Goal: Transaction & Acquisition: Purchase product/service

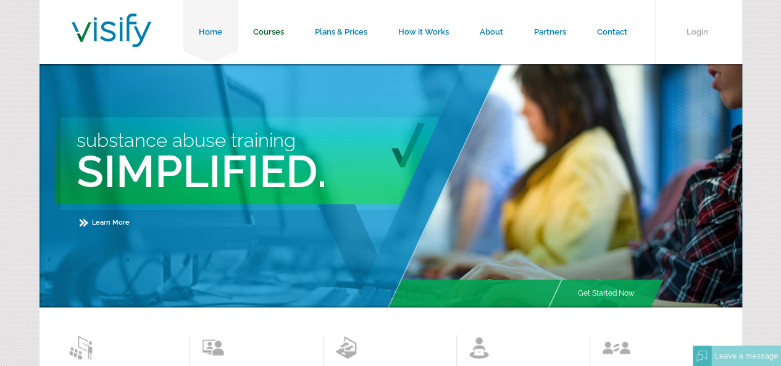
click at [257, 34] on link "Courses" at bounding box center [269, 32] width 62 height 64
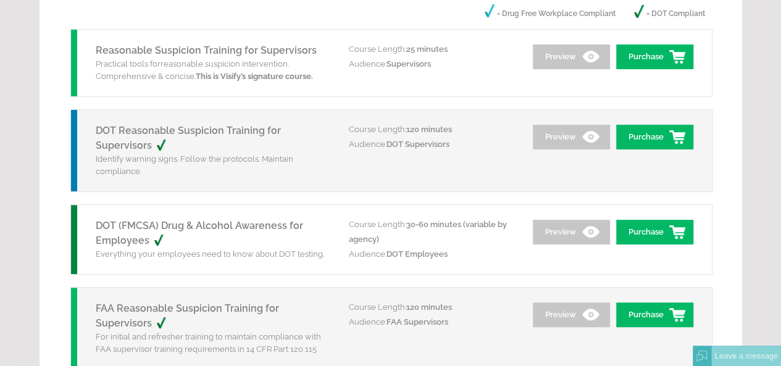
scroll to position [370, 0]
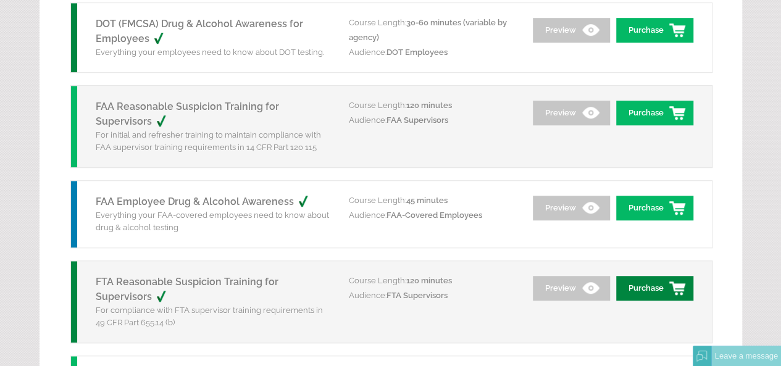
click at [638, 283] on link "Purchase" at bounding box center [654, 288] width 77 height 25
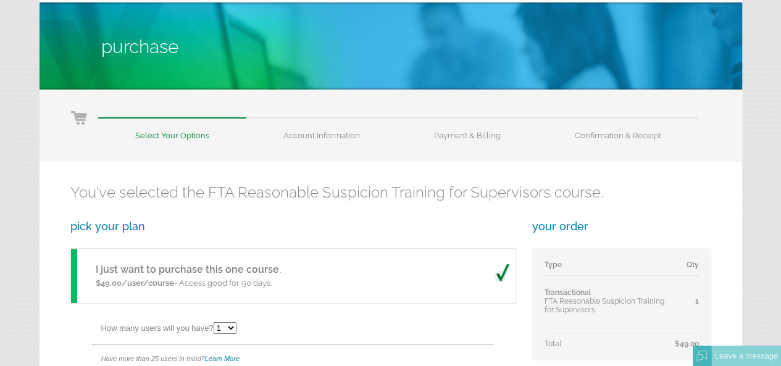
scroll to position [185, 0]
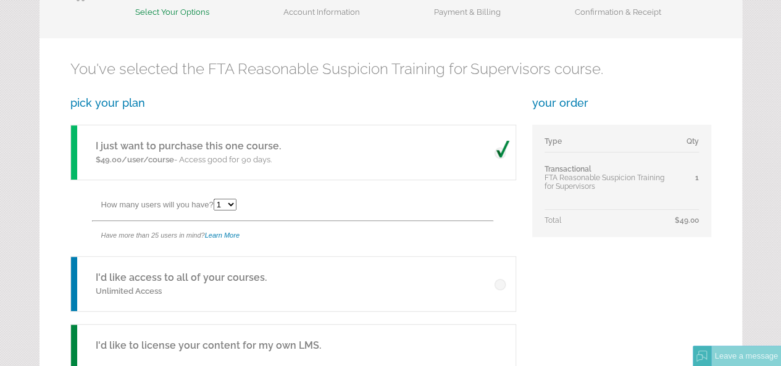
click at [233, 202] on select "1 2 3 4 5 6 7 8 9 10 11 12 13 14 15 16 17 18 19 20 21 22 23 24 25" at bounding box center [224, 205] width 23 height 12
select select "2"
click at [215, 199] on select "1 2 3 4 5 6 7 8 9 10 11 12 13 14 15 16 17 18 19 20 21 22 23 24 25" at bounding box center [224, 205] width 23 height 12
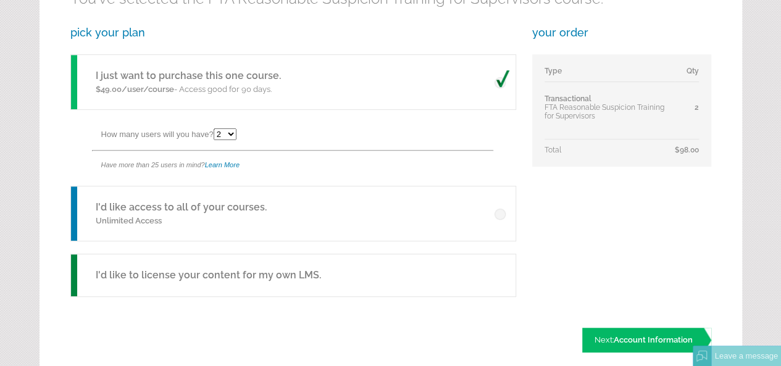
scroll to position [309, 0]
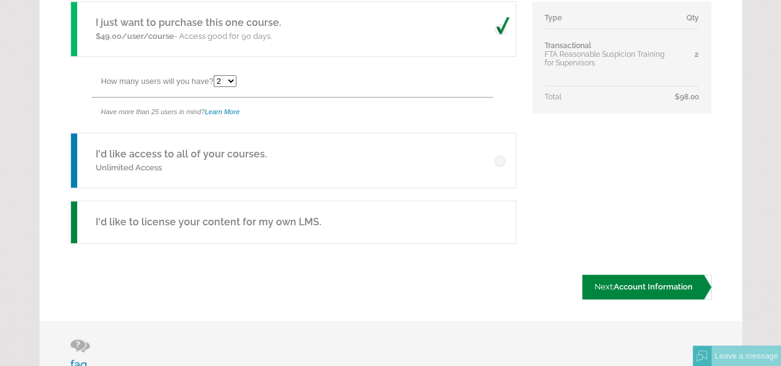
click at [622, 283] on span "Account Information" at bounding box center [652, 286] width 79 height 9
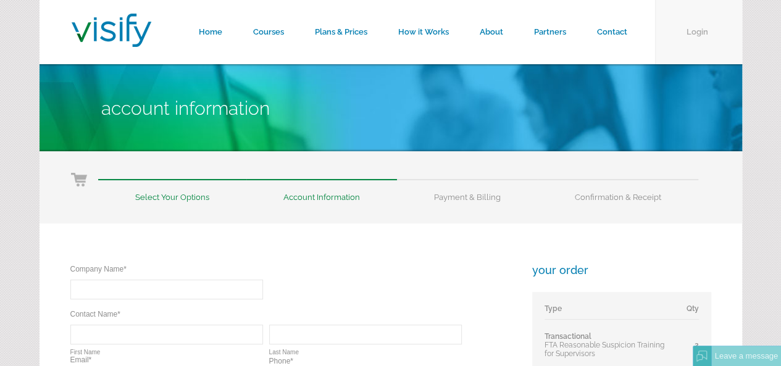
click at [711, 44] on link "Login" at bounding box center [698, 32] width 87 height 64
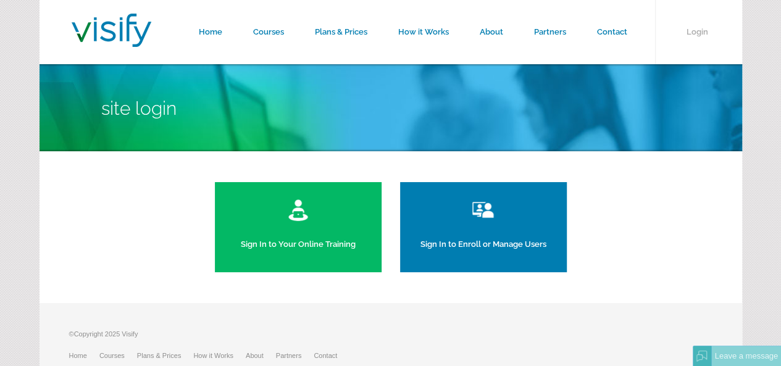
click at [440, 232] on link "Sign In to Enroll or Manage Users" at bounding box center [483, 227] width 167 height 90
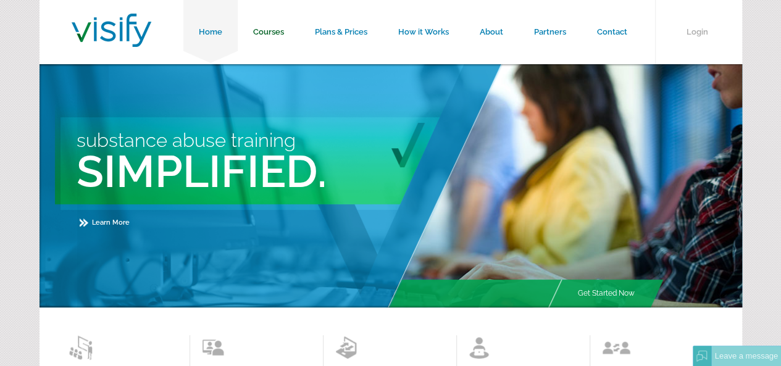
click at [281, 36] on link "Courses" at bounding box center [269, 32] width 62 height 64
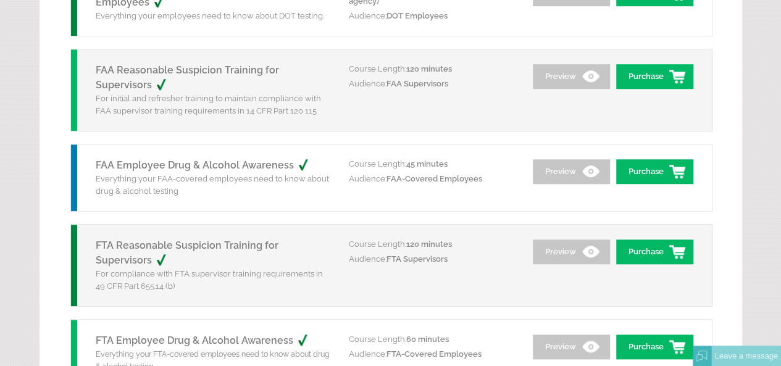
scroll to position [494, 0]
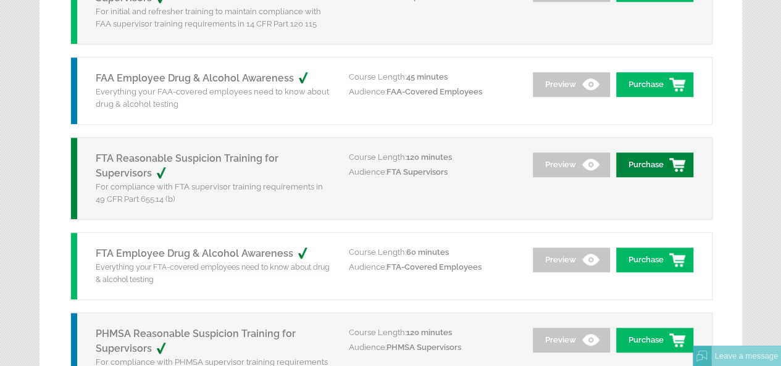
click at [636, 165] on link "Purchase" at bounding box center [654, 164] width 77 height 25
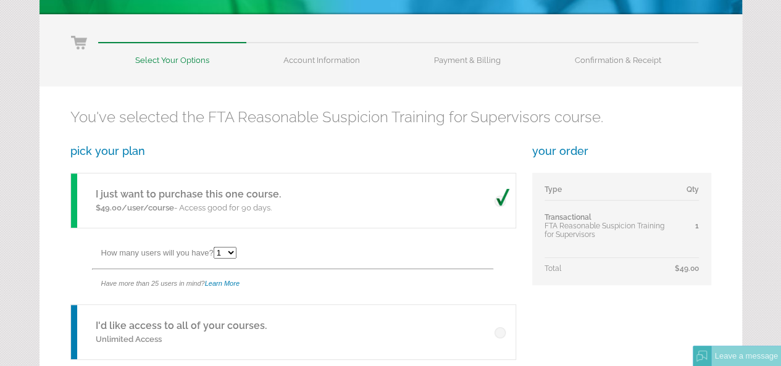
scroll to position [185, 0]
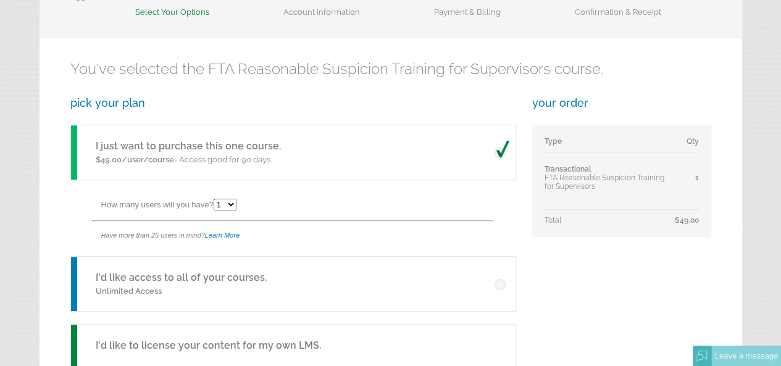
click at [230, 204] on select "1 2 3 4 5 6 7 8 9 10 11 12 13 14 15 16 17 18 19 20 21 22 23 24 25" at bounding box center [224, 205] width 23 height 12
select select "2"
click at [215, 199] on select "1 2 3 4 5 6 7 8 9 10 11 12 13 14 15 16 17 18 19 20 21 22 23 24 25" at bounding box center [224, 205] width 23 height 12
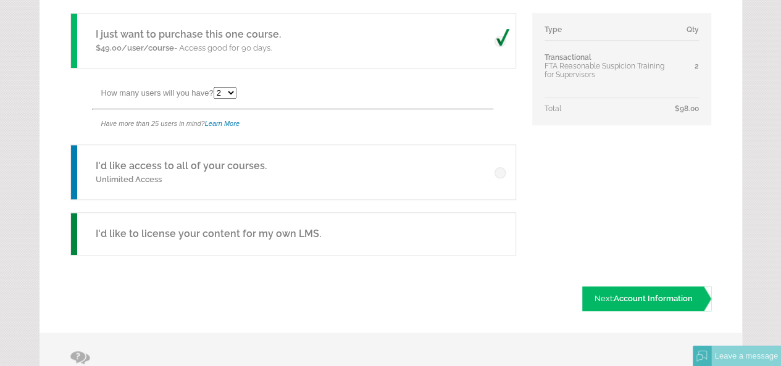
scroll to position [309, 0]
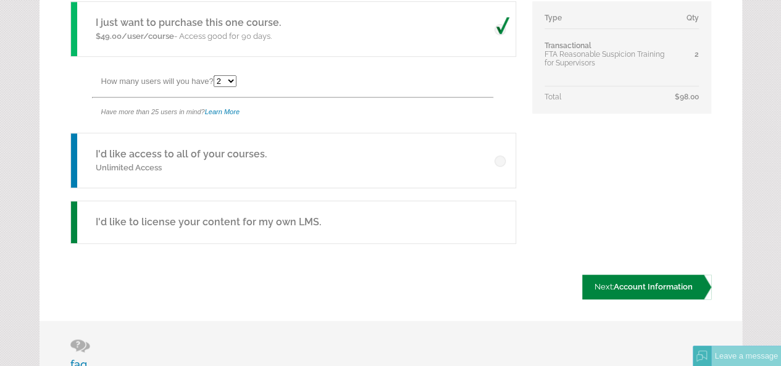
click at [645, 291] on link "Next: Account Information" at bounding box center [646, 287] width 129 height 25
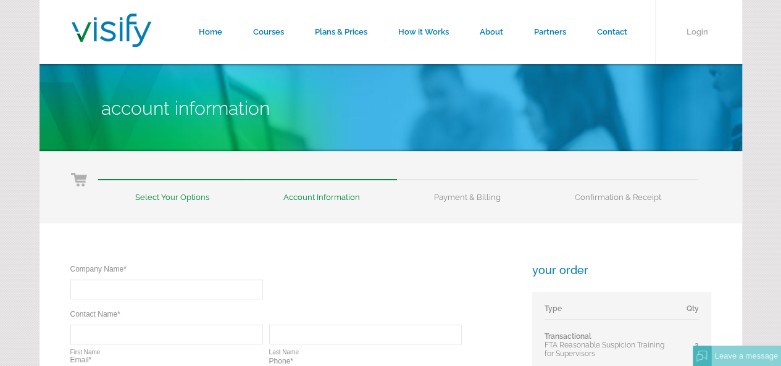
click at [85, 286] on input "text" at bounding box center [166, 290] width 193 height 20
type input "Hopelink"
type input "[PERSON_NAME]"
type input "[EMAIL_ADDRESS][DOMAIN_NAME]"
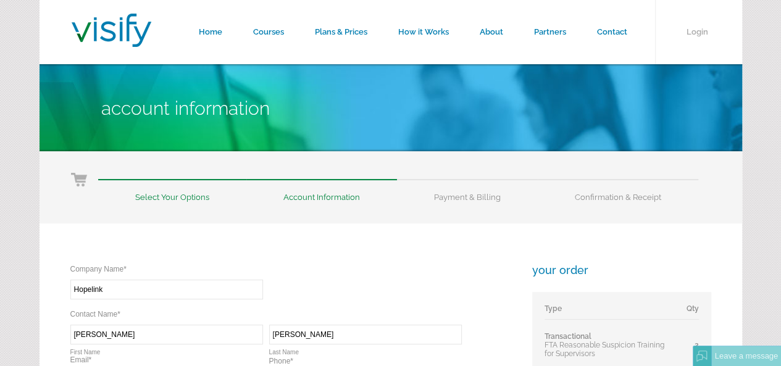
type input "(425) 495-4545"
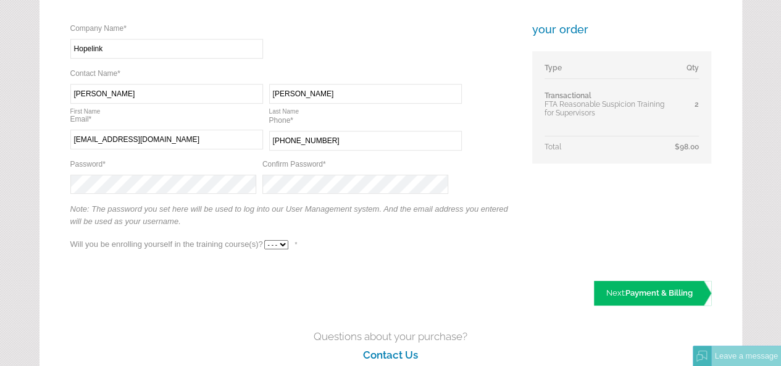
click at [284, 242] on select "- - - Yes No" at bounding box center [276, 244] width 24 height 9
select select "No"
click at [264, 240] on select "- - - Yes No" at bounding box center [276, 244] width 24 height 9
click at [60, 184] on div "Company Name* Required Hopelink Contact Name* Required Required Nikki First Nam…" at bounding box center [390, 155] width 702 height 344
click at [633, 294] on span "Payment & Billing" at bounding box center [658, 292] width 67 height 9
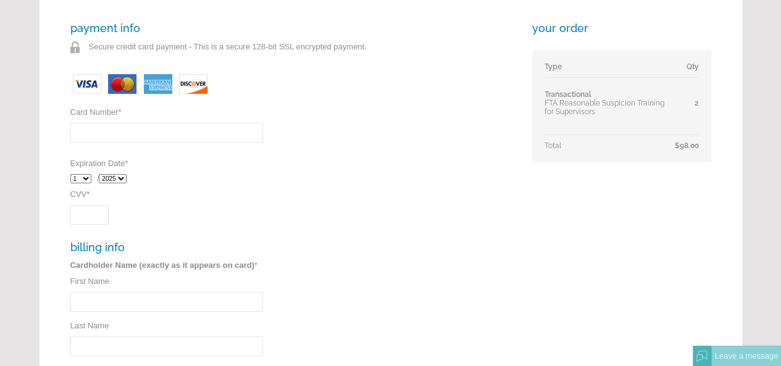
scroll to position [247, 0]
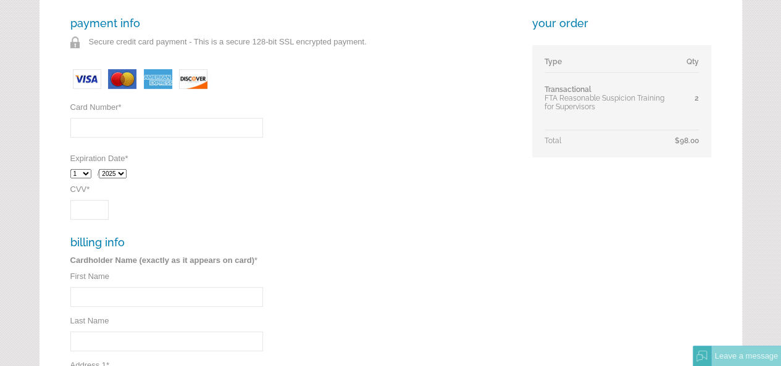
click at [180, 135] on input "Card Number *" at bounding box center [166, 128] width 193 height 20
type input "[CREDIT_CARD_NUMBER]"
select select "2026"
type input "[PERSON_NAME]"
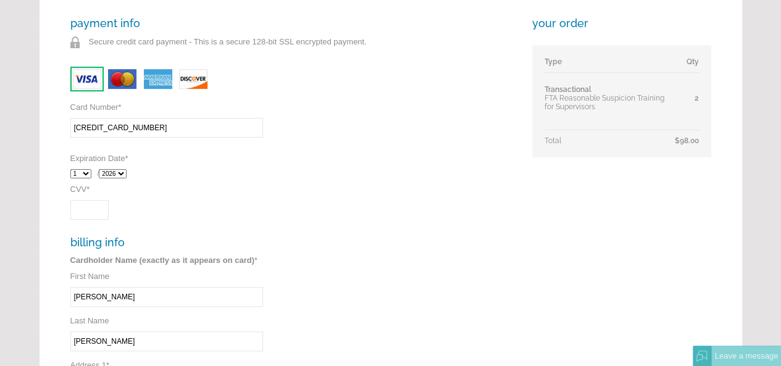
click at [86, 203] on input "CVV *" at bounding box center [89, 210] width 38 height 20
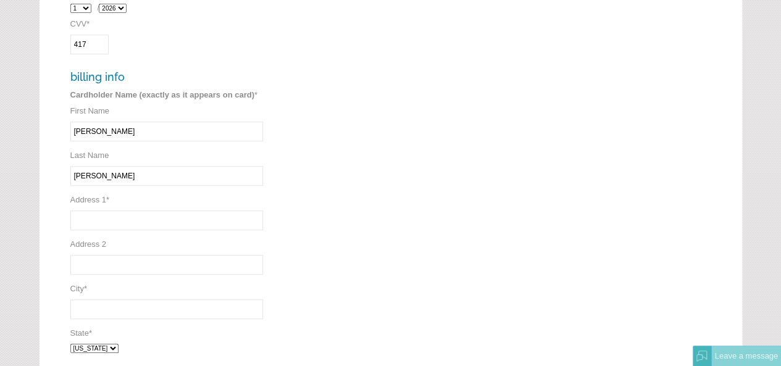
scroll to position [432, 0]
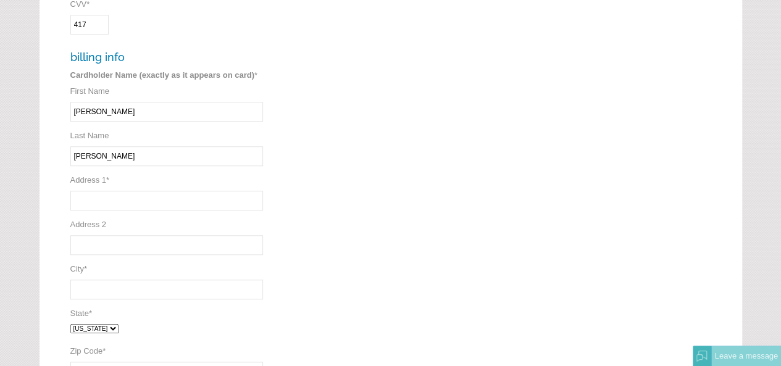
type input "417"
click at [149, 203] on input "Address 1 *" at bounding box center [166, 201] width 193 height 20
type input "PO Box 3577"
type input "[PERSON_NAME]"
select select "WA"
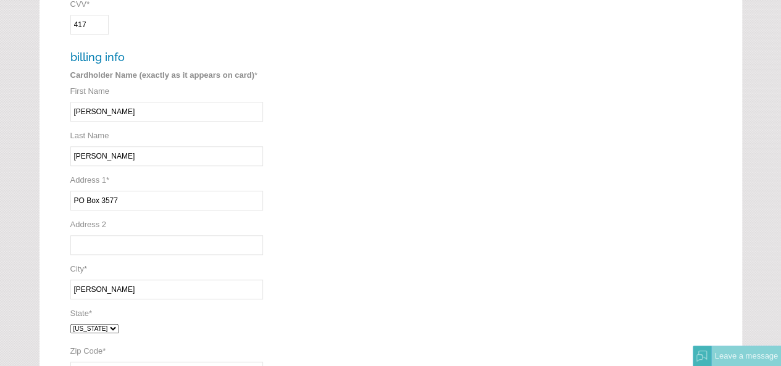
type input "98073"
click at [512, 249] on div "payment info Secure credit card payment - This is a secure 128-bit SSL encrypte…" at bounding box center [292, 121] width 444 height 578
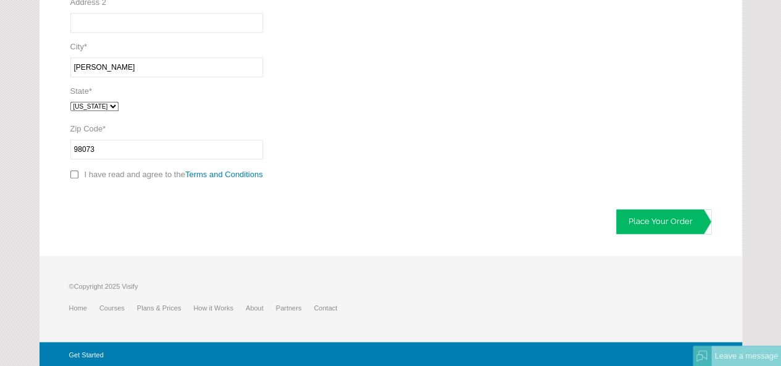
scroll to position [655, 0]
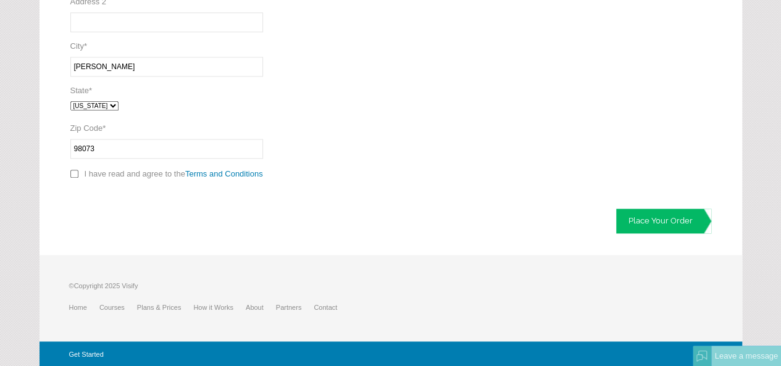
click at [73, 170] on input "checkbox" at bounding box center [74, 174] width 8 height 8
checkbox input "true"
click at [640, 218] on link "Place Your Order" at bounding box center [663, 221] width 95 height 25
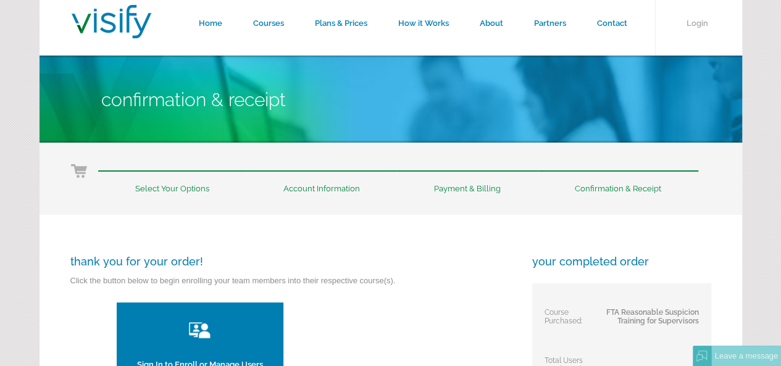
scroll to position [185, 0]
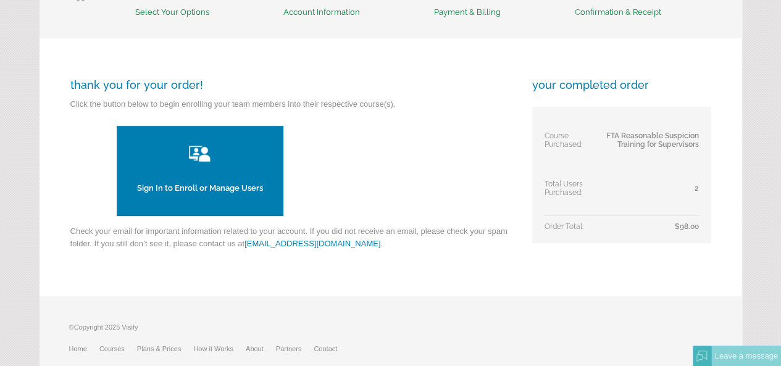
click at [235, 194] on link "Sign In to Enroll or Manage Users" at bounding box center [200, 171] width 167 height 90
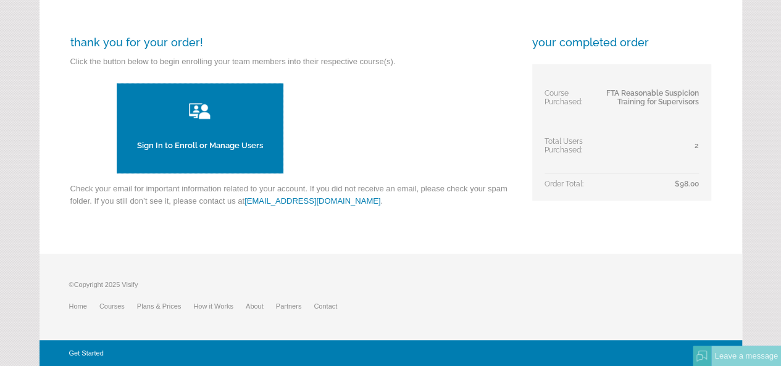
scroll to position [105, 0]
